Goal: Communication & Community: Answer question/provide support

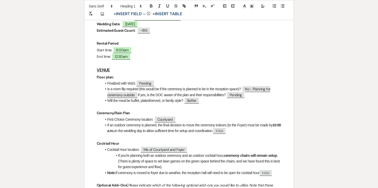
scroll to position [128, 0]
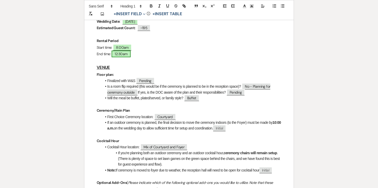
click at [130, 54] on span "12:30am" at bounding box center [121, 53] width 19 height 7
select select "owner"
select select "Time"
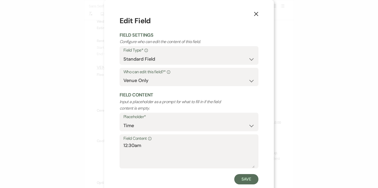
click at [256, 12] on icon "X" at bounding box center [256, 14] width 5 height 5
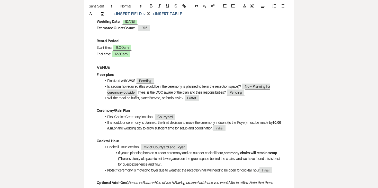
click at [172, 58] on p at bounding box center [189, 60] width 185 height 6
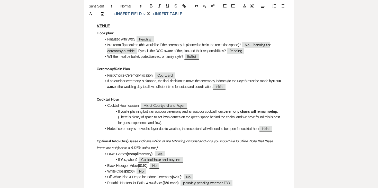
scroll to position [170, 0]
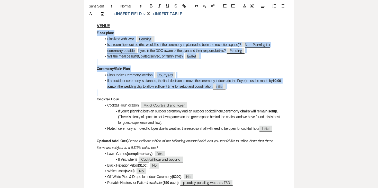
drag, startPoint x: 95, startPoint y: 33, endPoint x: 263, endPoint y: 95, distance: 179.4
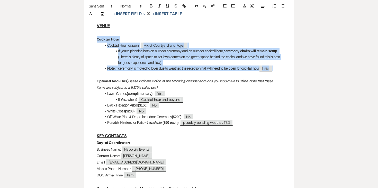
drag, startPoint x: 93, startPoint y: 38, endPoint x: 281, endPoint y: 68, distance: 190.8
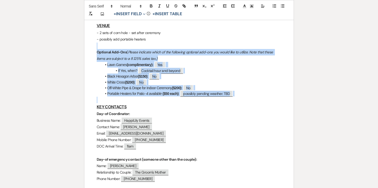
drag, startPoint x: 101, startPoint y: 47, endPoint x: 245, endPoint y: 97, distance: 151.7
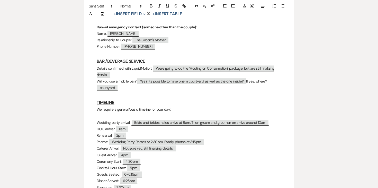
scroll to position [250, 0]
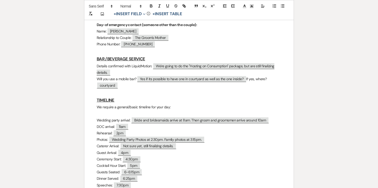
click at [126, 87] on p "Will you use a mobile bar? ﻿ Yes if its possible to have one in courtyard as we…" at bounding box center [189, 82] width 185 height 13
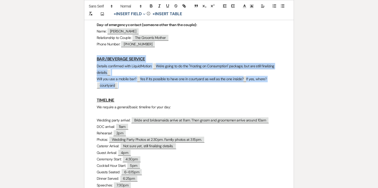
drag, startPoint x: 126, startPoint y: 87, endPoint x: 91, endPoint y: 58, distance: 45.0
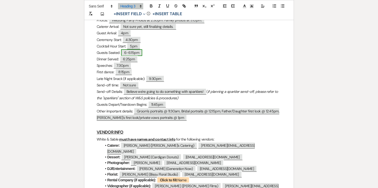
scroll to position [338, 0]
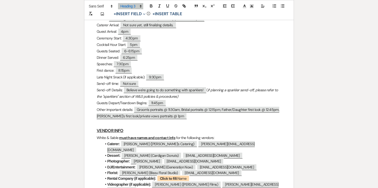
click at [147, 58] on p "Dinner Served: ﻿ 6:25pm ﻿" at bounding box center [189, 57] width 185 height 6
click at [135, 63] on p "Speeches: ﻿ 7:30pm ﻿" at bounding box center [189, 64] width 185 height 6
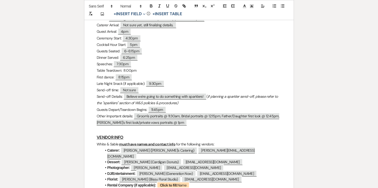
click at [168, 84] on p "Late Night Snack (if applicable): ﻿ 9:30pm ﻿" at bounding box center [189, 83] width 185 height 6
click at [150, 88] on p "Send-off time: ﻿ Not sure ﻿" at bounding box center [189, 90] width 185 height 6
click at [179, 104] on p "Send-off Details: ﻿ Believe we're going to do something with sparklers! ﻿ ( if …" at bounding box center [189, 99] width 185 height 13
click at [181, 103] on p "Send-off Details: ﻿ Believe we're going to do something with sparklers! ﻿ ( if …" at bounding box center [189, 99] width 185 height 13
click at [96, 108] on div "[PERSON_NAME] & Cyann - Final Details - [DATE] GENERAL EVENT DETAILS Bride & Gr…" at bounding box center [189, 160] width 210 height 816
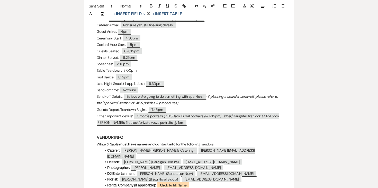
click at [193, 103] on p "Send-off Details: ﻿ Believe we're going to do something with sparklers! ﻿ ( if …" at bounding box center [189, 99] width 185 height 13
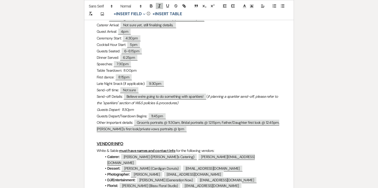
click at [119, 109] on em "Guests Depart: 11:30pm" at bounding box center [115, 109] width 37 height 5
drag, startPoint x: 178, startPoint y: 131, endPoint x: 86, endPoint y: 121, distance: 93.1
click at [86, 121] on div "[PERSON_NAME] & Cyann - Final Details - [DATE] GENERAL EVENT DETAILS Bride & Gr…" at bounding box center [189, 163] width 210 height 823
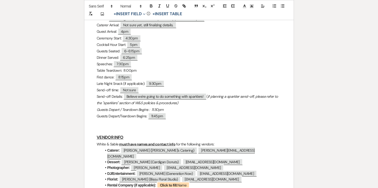
click at [124, 113] on p "Guests Depart/Teardown Begins: ﻿ 11:45pm ﻿" at bounding box center [189, 116] width 185 height 6
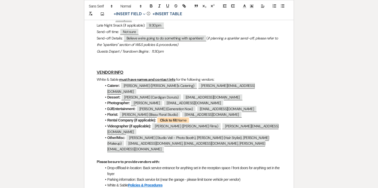
scroll to position [406, 0]
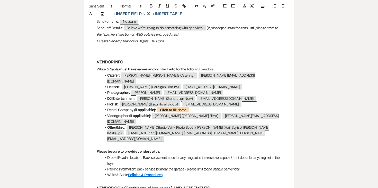
click at [117, 113] on li "Videographer (if applicable): ﻿ [PERSON_NAME] ([PERSON_NAME] Films) ﻿ ﻿ [PERSON…" at bounding box center [192, 119] width 180 height 12
click at [116, 108] on strong "Rental Company (if applicable):" at bounding box center [131, 110] width 49 height 4
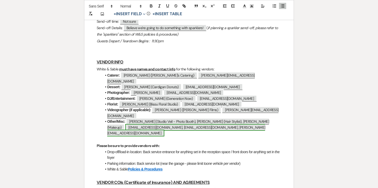
scroll to position [453, 0]
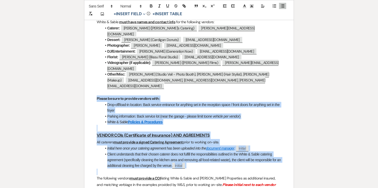
drag, startPoint x: 96, startPoint y: 81, endPoint x: 223, endPoint y: 153, distance: 145.6
click at [223, 153] on div "[PERSON_NAME] & Cyann - Final Details - [DATE] GENERAL EVENT DETAILS Bride & Gr…" at bounding box center [189, 38] width 210 height 804
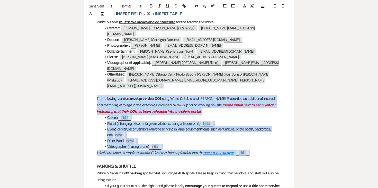
drag, startPoint x: 94, startPoint y: 82, endPoint x: 268, endPoint y: 139, distance: 183.2
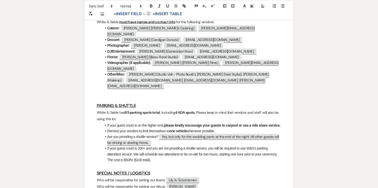
click at [196, 102] on h3 "PARKING & SHUTTLE" at bounding box center [189, 105] width 185 height 7
drag, startPoint x: 92, startPoint y: 89, endPoint x: 113, endPoint y: 94, distance: 21.1
click at [111, 109] on p "White & Sable has 93 parking spots total , including 4 ADA spots . Please keep …" at bounding box center [189, 115] width 185 height 13
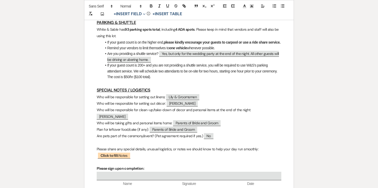
scroll to position [535, 0]
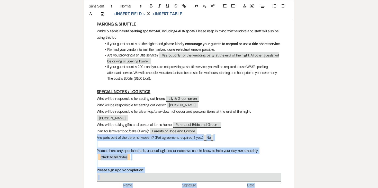
drag, startPoint x: 96, startPoint y: 121, endPoint x: 283, endPoint y: 171, distance: 194.0
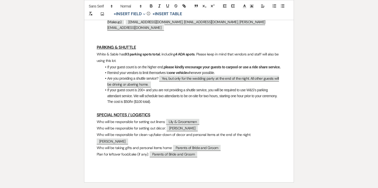
scroll to position [507, 0]
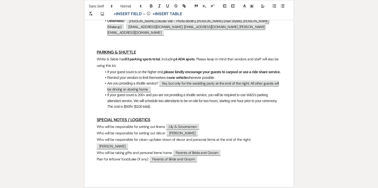
drag, startPoint x: 125, startPoint y: 87, endPoint x: 129, endPoint y: 87, distance: 3.9
click at [125, 92] on li "If your guest count is 200+ and you are not providing a shuttle service, you wi…" at bounding box center [192, 100] width 180 height 17
drag, startPoint x: 154, startPoint y: 97, endPoint x: 93, endPoint y: 39, distance: 84.3
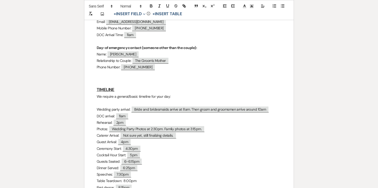
scroll to position [0, 0]
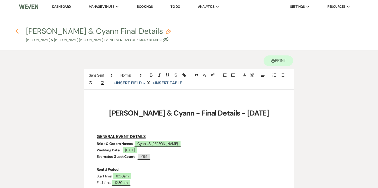
click at [15, 32] on icon "Previous" at bounding box center [17, 31] width 4 height 6
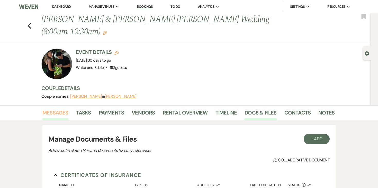
click at [59, 108] on link "Messages" at bounding box center [55, 113] width 26 height 11
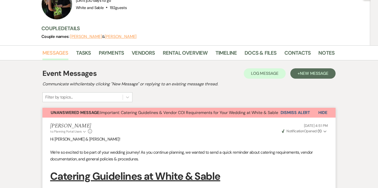
scroll to position [52, 0]
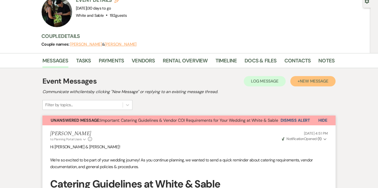
click at [328, 76] on button "+ New Message" at bounding box center [313, 81] width 45 height 10
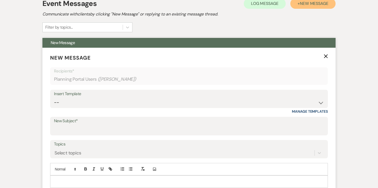
scroll to position [129, 0]
click at [101, 98] on select "-- Inquiry Response (Venue Guide) Schedule - Venue Tour Appt Confirmation Sched…" at bounding box center [189, 103] width 270 height 10
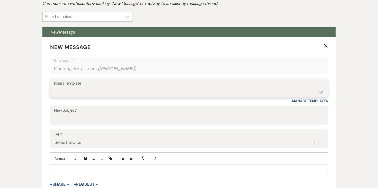
scroll to position [216, 0]
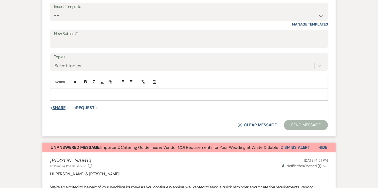
click at [62, 105] on span "+ Share Expand Doc Upload Documents Add Photo Images Pref Vendors Preferred ven…" at bounding box center [59, 108] width 19 height 6
click at [56, 106] on button "+ Share Expand" at bounding box center [59, 108] width 19 height 4
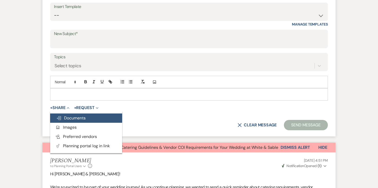
click at [78, 115] on span "Doc Upload Documents" at bounding box center [70, 117] width 29 height 5
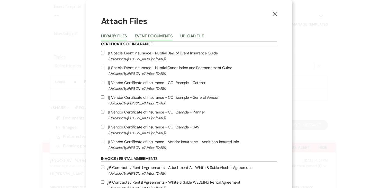
click at [172, 35] on button "Event Documents" at bounding box center [154, 37] width 38 height 7
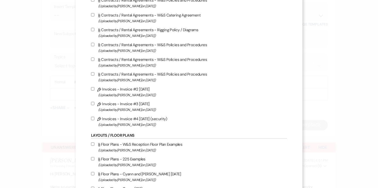
scroll to position [314, 0]
click at [108, 35] on label "Attach File Contracts / Rental Agreements - Rigging Policy / Diagrams (Uploaded…" at bounding box center [189, 33] width 196 height 12
click at [94, 31] on input "Attach File Contracts / Rental Agreements - Rigging Policy / Diagrams (Uploaded…" at bounding box center [92, 29] width 3 height 3
checkbox input "true"
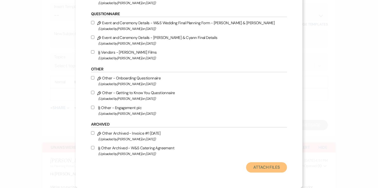
click at [251, 169] on button "Attach Files" at bounding box center [266, 167] width 41 height 10
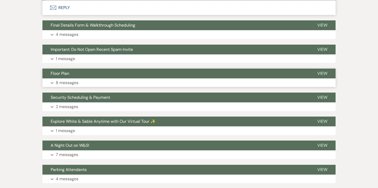
scroll to position [1240, 0]
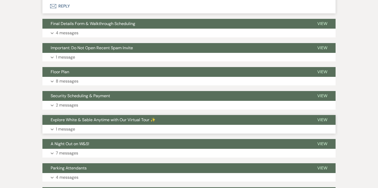
click at [67, 126] on p "1 message" at bounding box center [65, 129] width 19 height 7
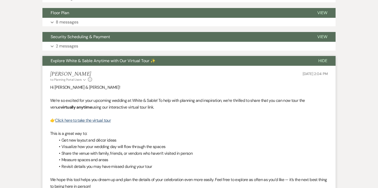
scroll to position [1313, 0]
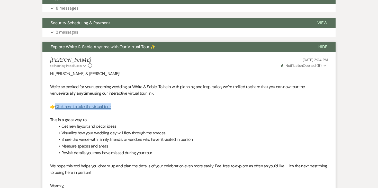
drag, startPoint x: 117, startPoint y: 94, endPoint x: 56, endPoint y: 93, distance: 61.3
click at [56, 103] on p "👉 Click here to take the virtual tour" at bounding box center [189, 106] width 278 height 7
copy link "Click here to take the virtual tour"
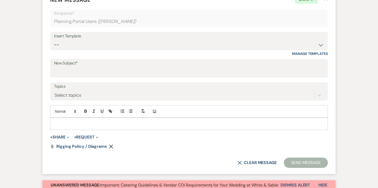
scroll to position [190, 0]
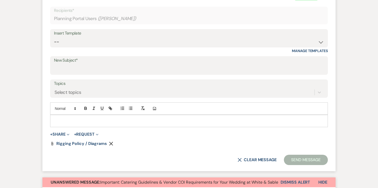
click at [75, 118] on p at bounding box center [189, 121] width 270 height 6
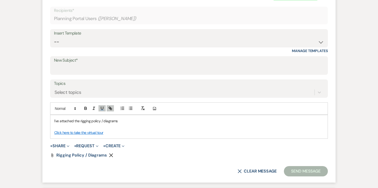
click at [86, 124] on p at bounding box center [189, 127] width 270 height 6
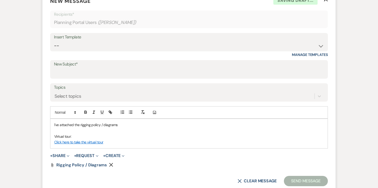
scroll to position [185, 0]
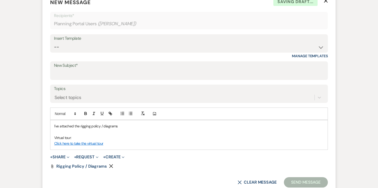
click at [192, 62] on label "New Subject*" at bounding box center [189, 65] width 270 height 7
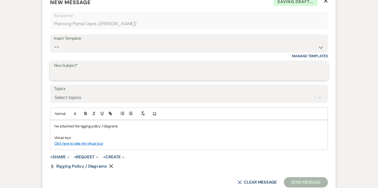
click at [192, 69] on input "New Subject*" at bounding box center [189, 74] width 270 height 10
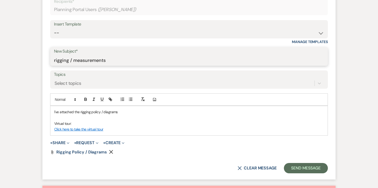
scroll to position [212, 0]
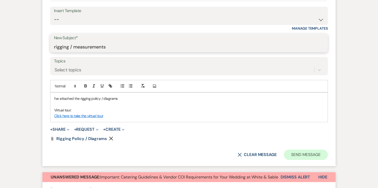
type input "rigging / measurements"
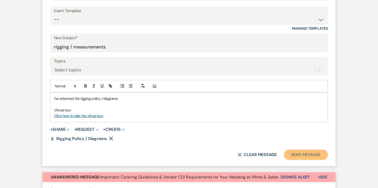
click at [303, 149] on button "Send Message" at bounding box center [306, 154] width 44 height 10
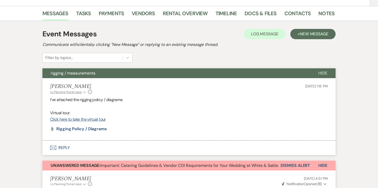
scroll to position [104, 0]
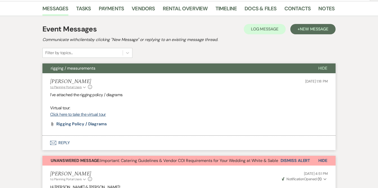
click at [84, 86] on icon "Expand" at bounding box center [84, 87] width 3 height 3
click at [127, 91] on p "I've attached the rigging policy / diagrams" at bounding box center [189, 94] width 278 height 7
click at [82, 85] on button "to: Planning Portal Users Expand" at bounding box center [68, 87] width 37 height 5
click at [135, 79] on li "[PERSON_NAME] to: Planning Portal Users Collapse [PERSON_NAME] • Couple Lily • …" at bounding box center [188, 104] width 293 height 62
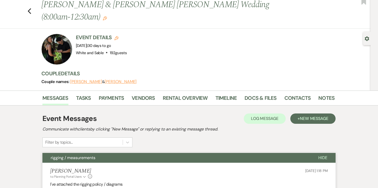
scroll to position [7, 0]
